Goal: Navigation & Orientation: Go to known website

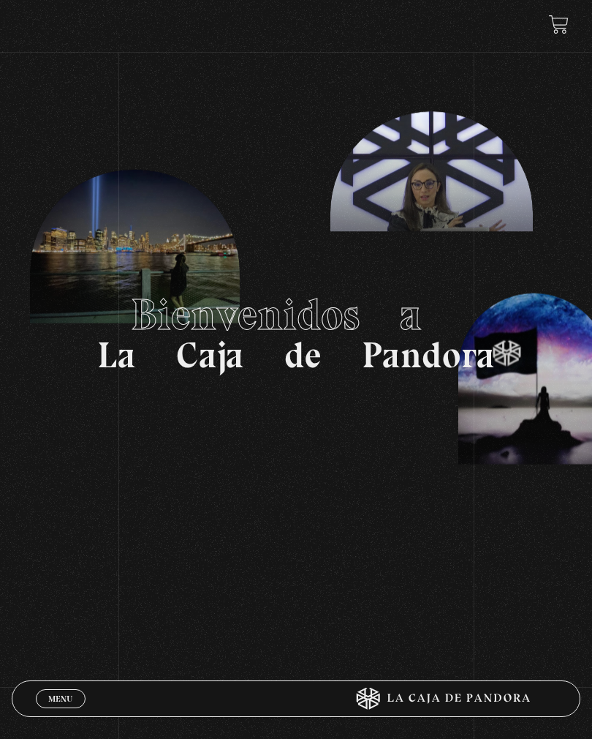
click at [53, 684] on div "Menu Cerrar" at bounding box center [178, 698] width 285 height 35
click at [51, 691] on link "Menu Cerrar" at bounding box center [61, 698] width 50 height 19
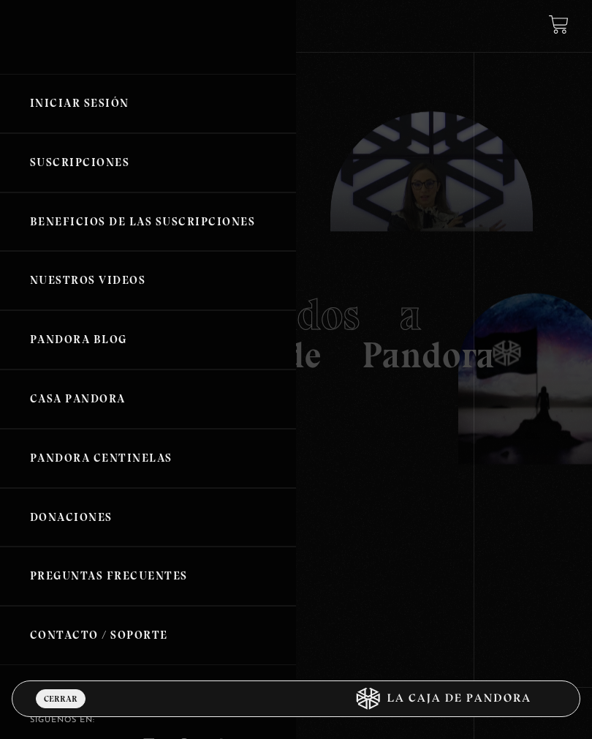
click at [70, 102] on link "Iniciar Sesión" at bounding box center [148, 103] width 296 height 59
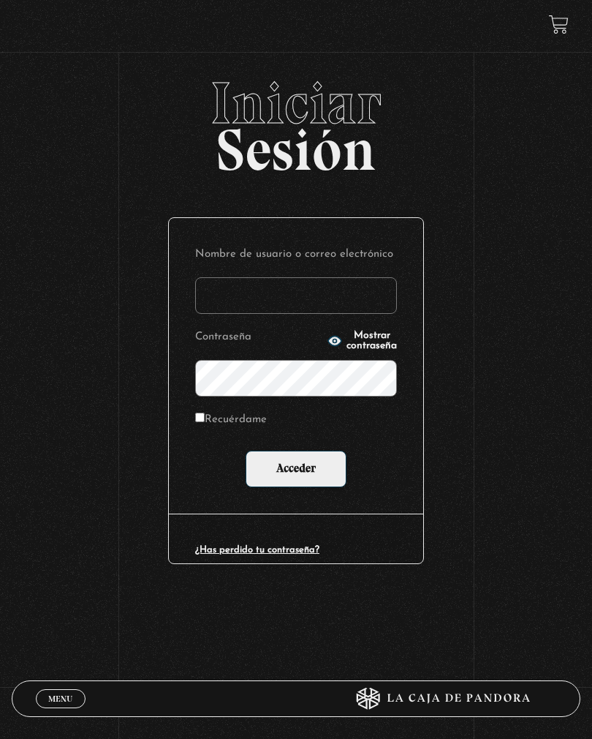
type input "[EMAIL_ADDRESS][DOMAIN_NAME]"
click at [296, 470] on input "Acceder" at bounding box center [296, 469] width 101 height 37
